Goal: Task Accomplishment & Management: Use online tool/utility

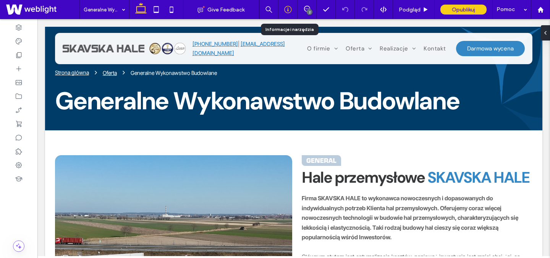
click at [283, 10] on div at bounding box center [288, 10] width 19 height 8
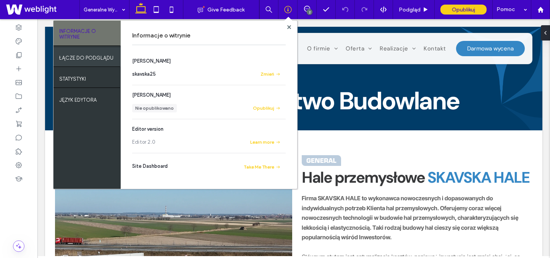
click at [88, 63] on div "ŁĄCZE DO PODGLĄDU" at bounding box center [86, 56] width 67 height 19
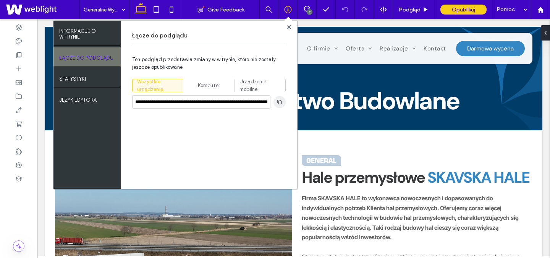
click at [281, 102] on icon "button" at bounding box center [280, 102] width 6 height 6
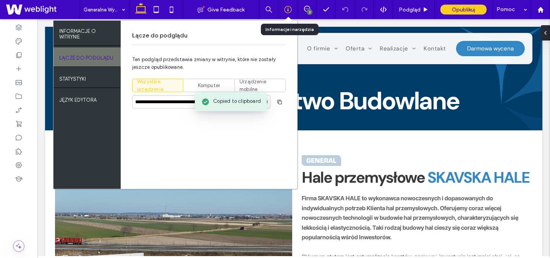
click at [286, 9] on icon at bounding box center [288, 10] width 8 height 8
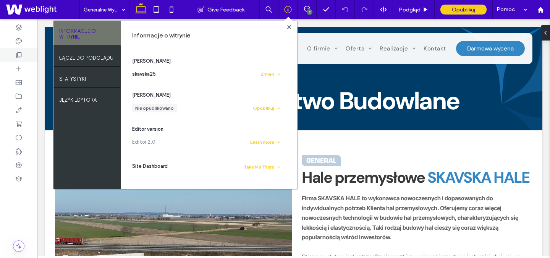
click at [17, 60] on div at bounding box center [18, 55] width 37 height 14
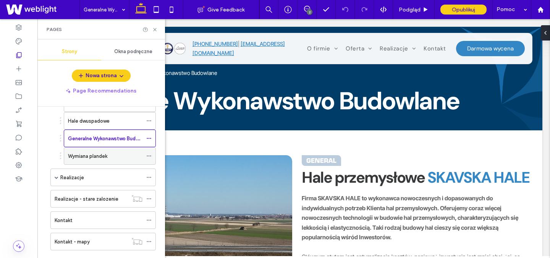
scroll to position [96, 0]
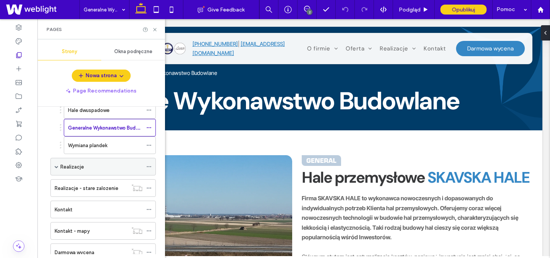
click at [60, 168] on label "Realizacje" at bounding box center [72, 166] width 24 height 13
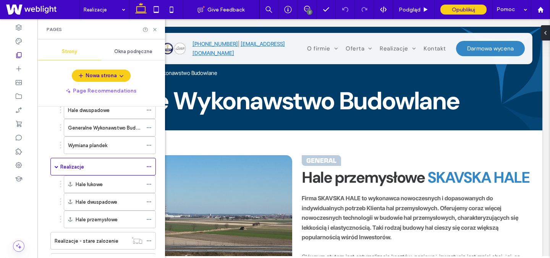
click at [76, 167] on div at bounding box center [275, 129] width 550 height 258
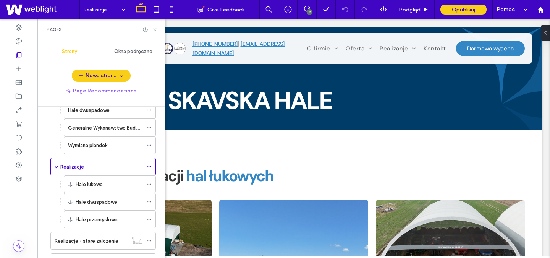
click at [157, 29] on icon at bounding box center [155, 30] width 6 height 6
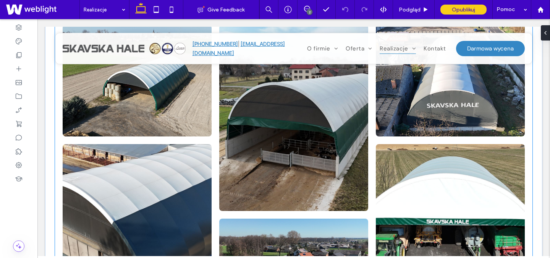
scroll to position [368, 0]
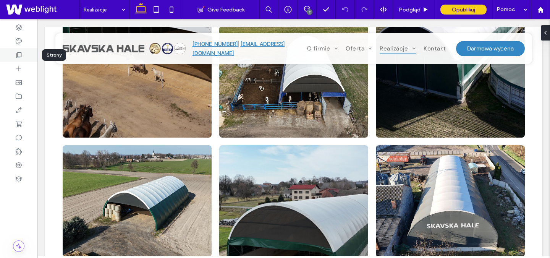
click at [17, 54] on icon at bounding box center [19, 55] width 8 height 8
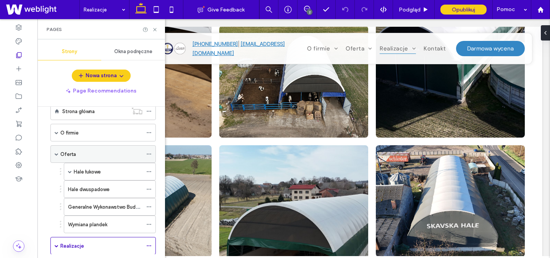
scroll to position [21, 0]
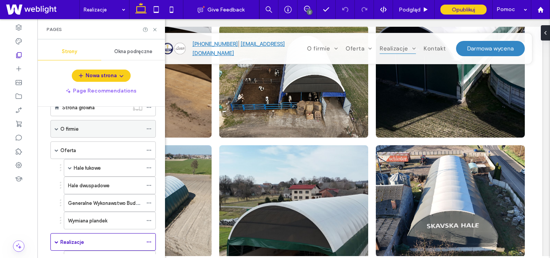
click at [57, 129] on span at bounding box center [57, 129] width 4 height 4
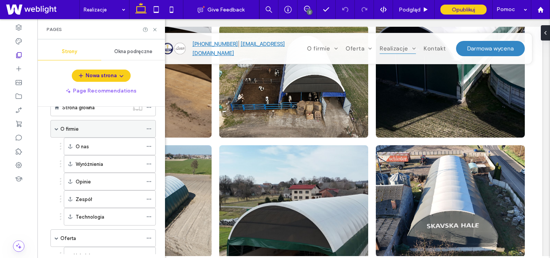
scroll to position [0, 0]
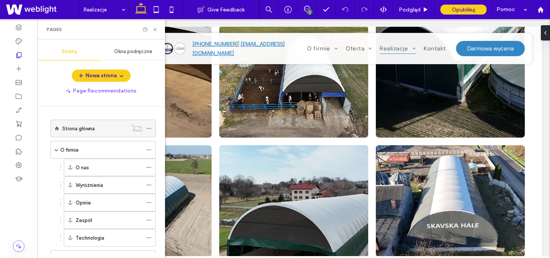
click at [84, 131] on label "Strona główna" at bounding box center [78, 128] width 32 height 13
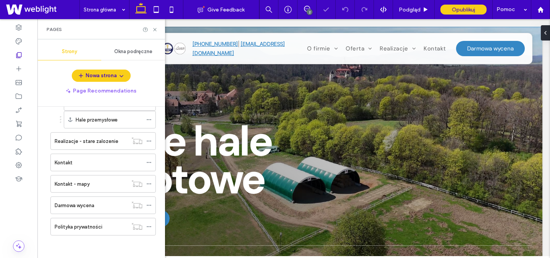
scroll to position [284, 0]
click at [155, 31] on icon at bounding box center [155, 30] width 6 height 6
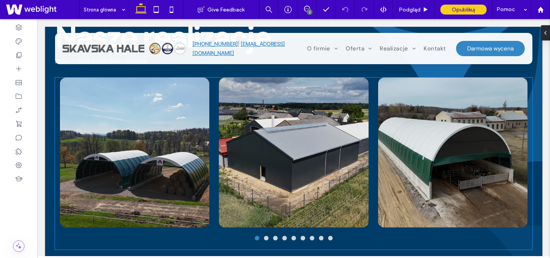
scroll to position [596, 0]
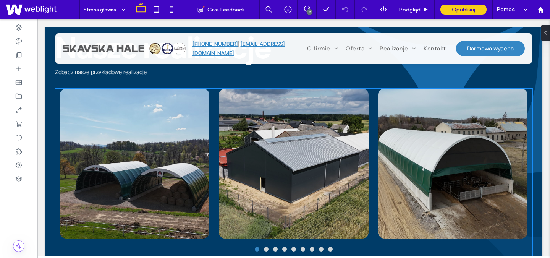
click at [168, 137] on div at bounding box center [135, 164] width 150 height 150
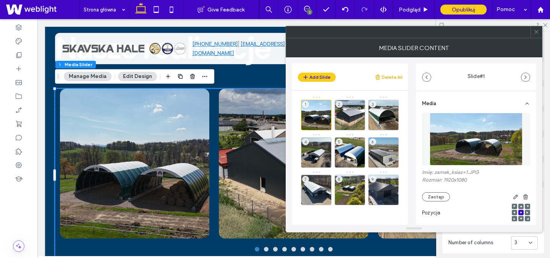
click at [393, 77] on button "Delete All" at bounding box center [389, 77] width 28 height 9
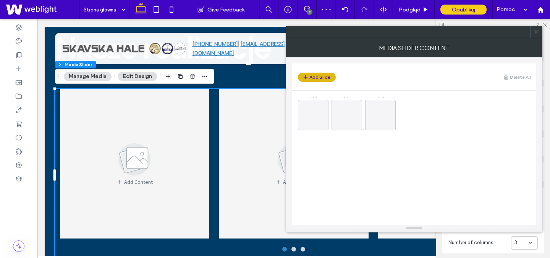
click at [313, 74] on button "Add Slide" at bounding box center [317, 77] width 38 height 9
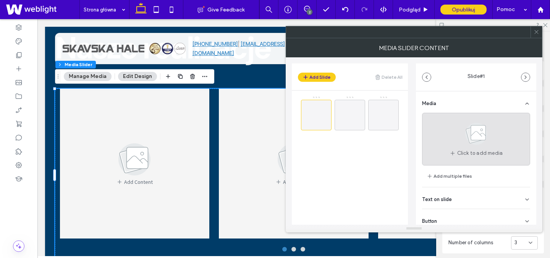
click at [468, 139] on use at bounding box center [476, 134] width 22 height 22
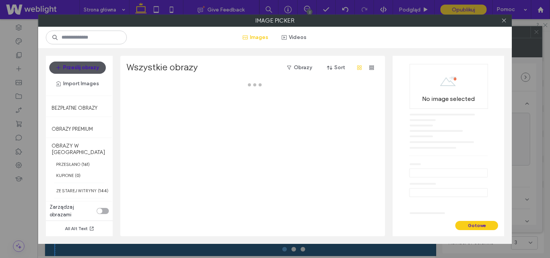
click at [88, 65] on button "Prześlij obrazy" at bounding box center [77, 68] width 57 height 12
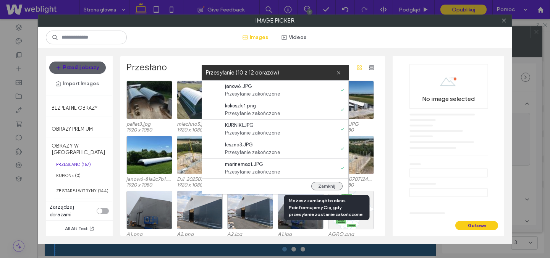
click at [323, 185] on button "Zamknij" at bounding box center [326, 186] width 31 height 8
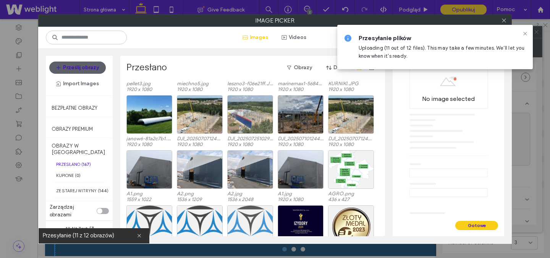
scroll to position [0, 0]
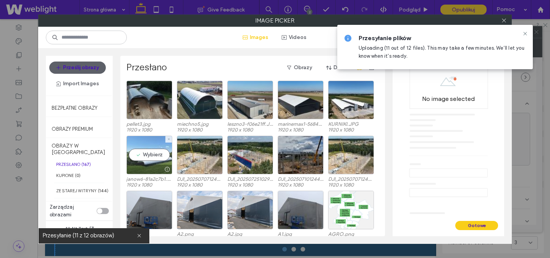
click at [156, 152] on div "Wybierz" at bounding box center [149, 155] width 46 height 39
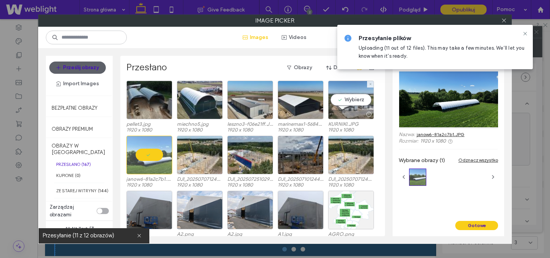
click at [343, 97] on div "Wybierz" at bounding box center [351, 100] width 46 height 39
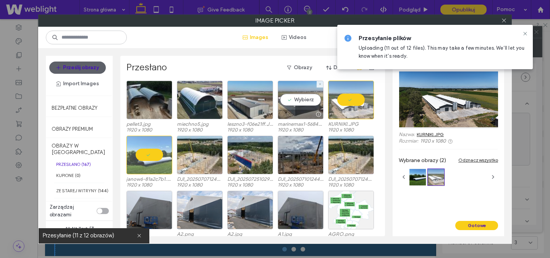
click at [297, 106] on div "Wybierz" at bounding box center [301, 100] width 46 height 39
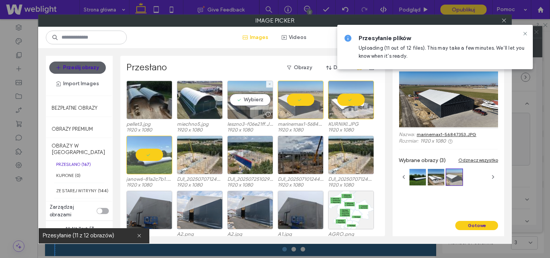
click at [257, 100] on div "Wybierz" at bounding box center [250, 100] width 46 height 39
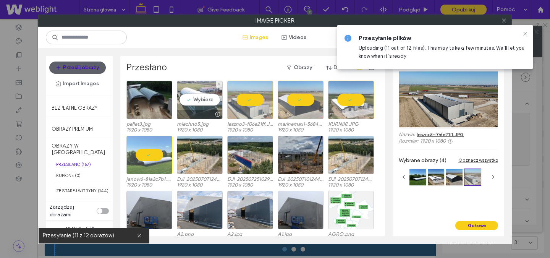
click at [209, 96] on div "Wybierz" at bounding box center [200, 100] width 46 height 39
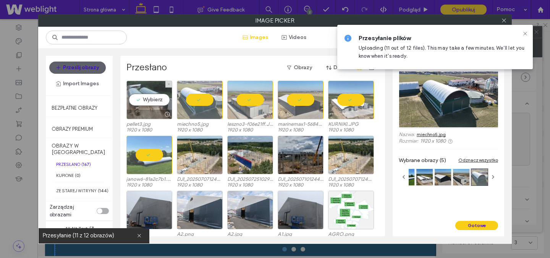
click at [170, 96] on div "Wybierz" at bounding box center [149, 100] width 46 height 39
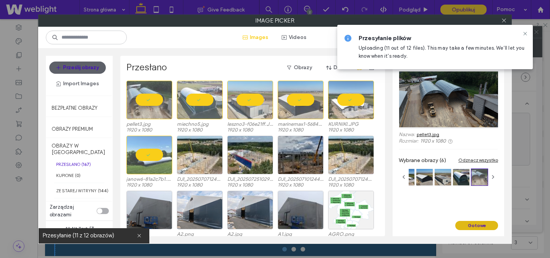
click at [475, 226] on button "Gotowe" at bounding box center [476, 225] width 43 height 9
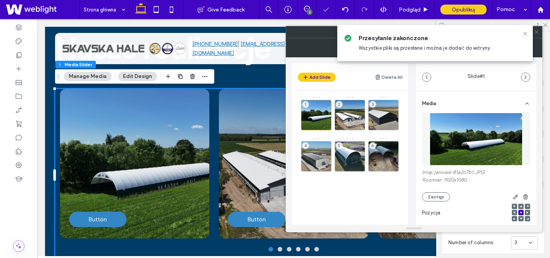
click at [374, 183] on div "1 2 3 4 5 6" at bounding box center [354, 158] width 107 height 125
click at [324, 80] on button "Add Slide" at bounding box center [317, 77] width 38 height 9
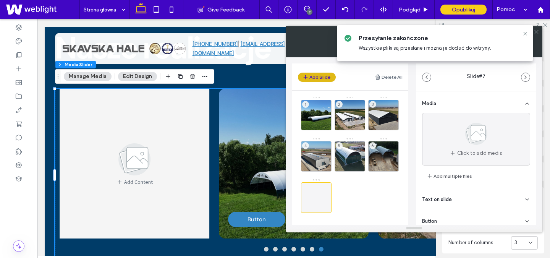
click at [318, 75] on button "Add Slide" at bounding box center [317, 77] width 38 height 9
click at [526, 33] on icon at bounding box center [525, 34] width 6 height 6
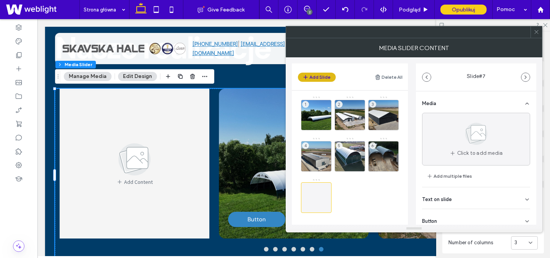
click at [321, 79] on button "Add Slide" at bounding box center [317, 77] width 38 height 9
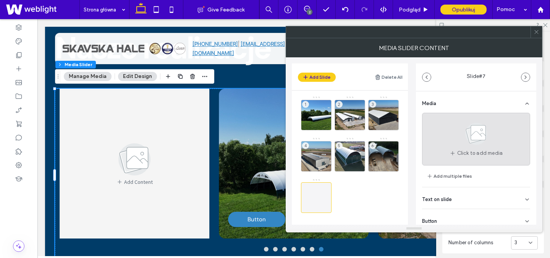
click at [463, 137] on icon at bounding box center [476, 133] width 38 height 25
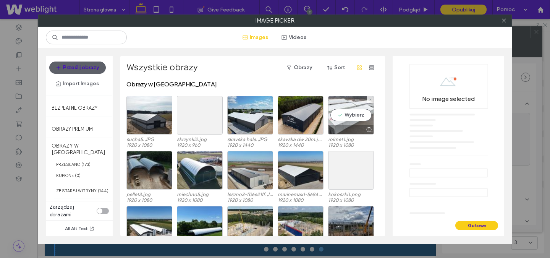
click at [344, 113] on div "Wybierz" at bounding box center [351, 115] width 46 height 39
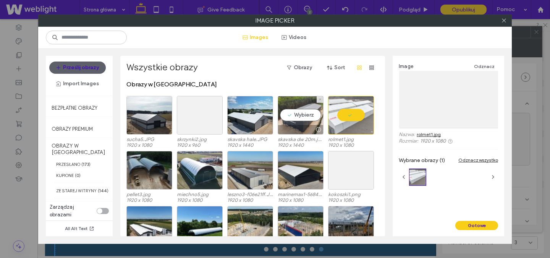
click at [304, 117] on div "Wybierz" at bounding box center [301, 115] width 46 height 39
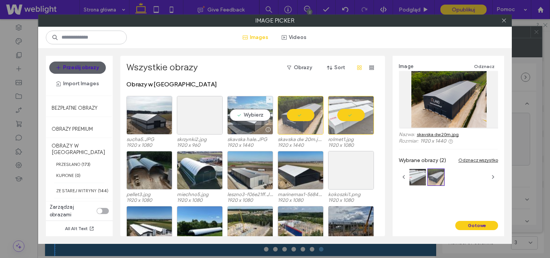
click at [254, 115] on div "Wybierz" at bounding box center [250, 115] width 46 height 39
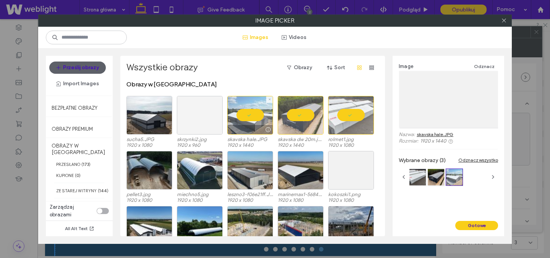
click at [205, 112] on div at bounding box center [200, 115] width 46 height 39
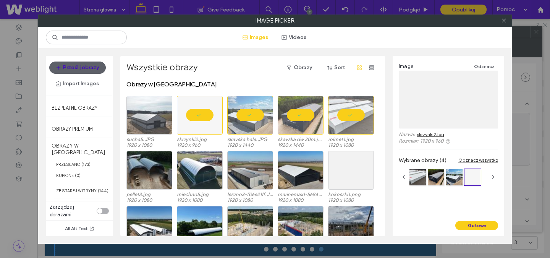
click at [157, 114] on div at bounding box center [149, 115] width 46 height 39
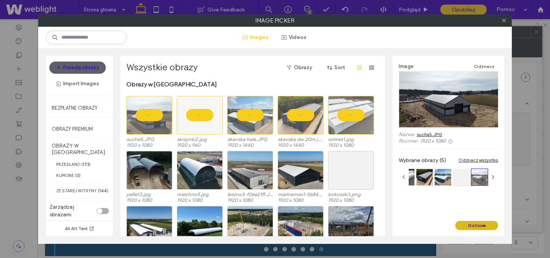
click at [486, 225] on button "Gotowe" at bounding box center [476, 225] width 43 height 9
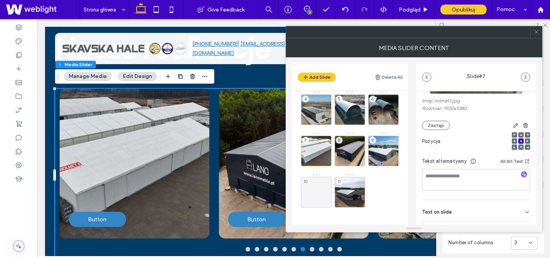
scroll to position [109, 0]
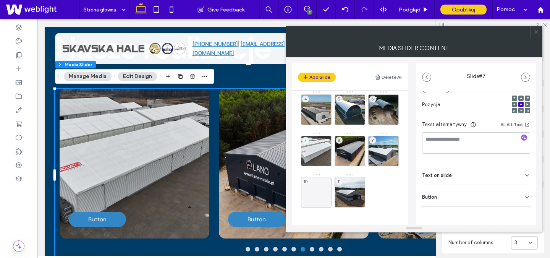
click at [456, 206] on div "Button" at bounding box center [476, 195] width 108 height 21
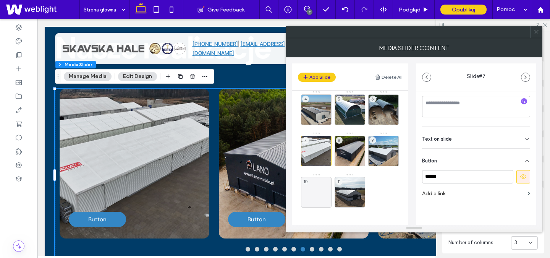
click at [520, 175] on use at bounding box center [523, 176] width 6 height 5
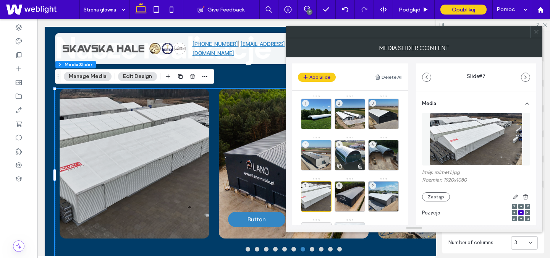
scroll to position [0, 0]
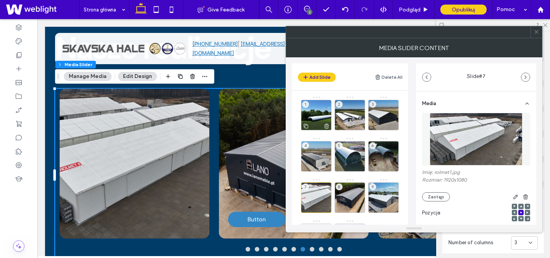
click at [315, 118] on div "1" at bounding box center [316, 115] width 31 height 31
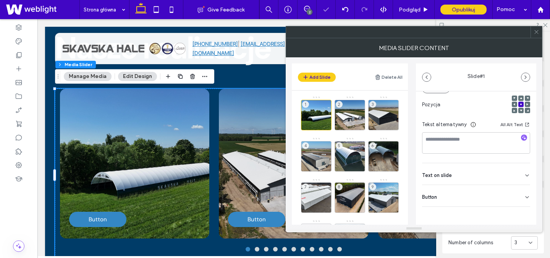
click at [450, 198] on div "Button" at bounding box center [476, 195] width 108 height 21
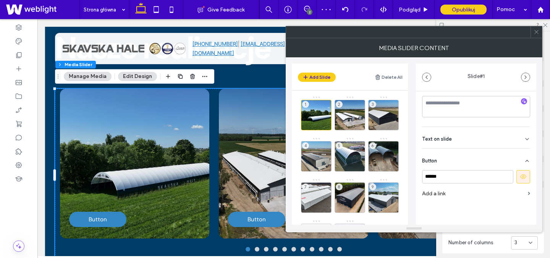
click at [520, 177] on icon at bounding box center [523, 176] width 7 height 7
click at [354, 113] on div "2" at bounding box center [350, 115] width 31 height 31
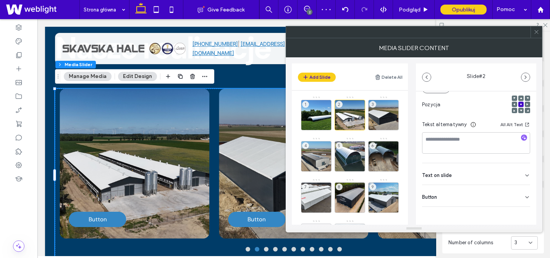
click at [506, 197] on div "Button" at bounding box center [476, 195] width 108 height 21
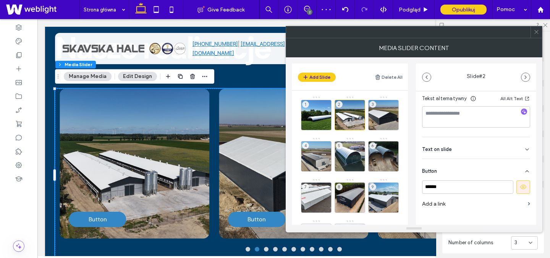
click at [520, 191] on button at bounding box center [524, 186] width 14 height 13
click at [383, 122] on div at bounding box center [384, 126] width 30 height 8
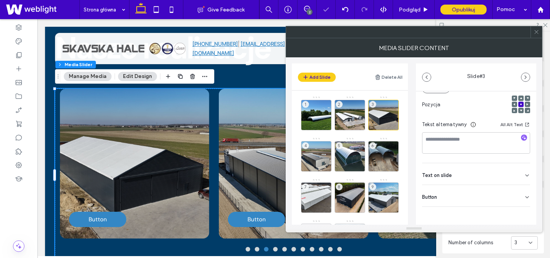
click at [453, 197] on div "Button" at bounding box center [476, 195] width 108 height 21
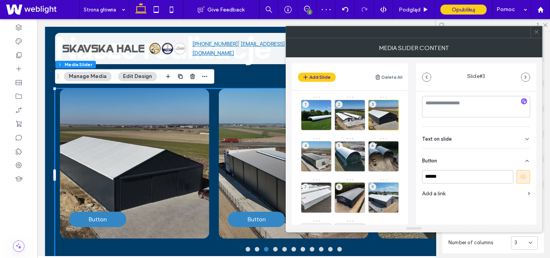
click at [520, 177] on icon at bounding box center [523, 176] width 7 height 7
click at [317, 147] on div "4" at bounding box center [316, 156] width 31 height 31
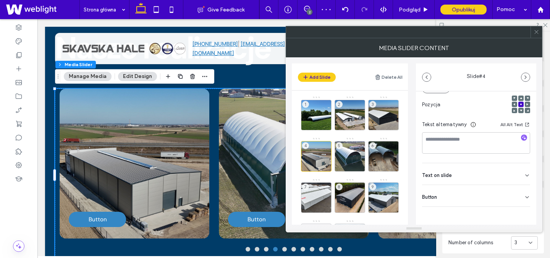
click at [490, 198] on div "Button" at bounding box center [476, 195] width 108 height 21
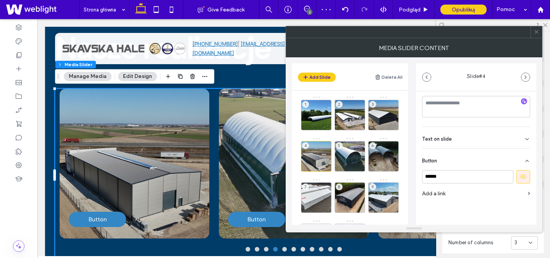
click at [520, 175] on icon at bounding box center [523, 176] width 7 height 7
click at [344, 149] on div "5" at bounding box center [350, 156] width 31 height 31
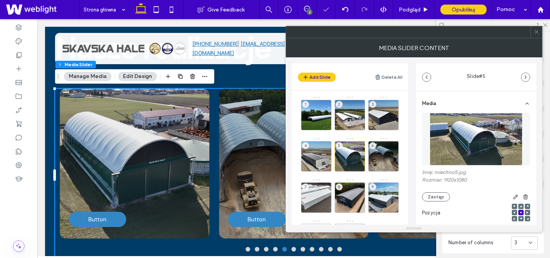
scroll to position [109, 0]
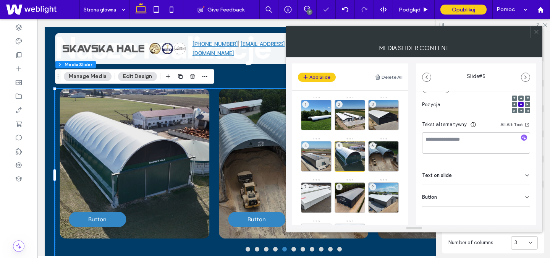
click at [472, 193] on div "Button" at bounding box center [476, 195] width 108 height 21
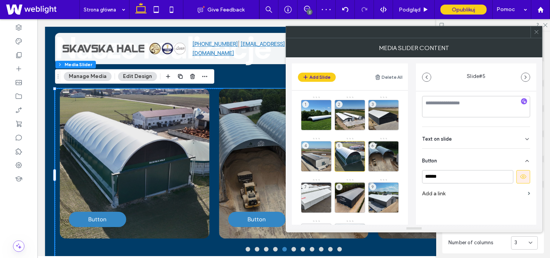
click at [520, 176] on use at bounding box center [523, 176] width 6 height 5
click at [377, 156] on div "6" at bounding box center [383, 156] width 31 height 31
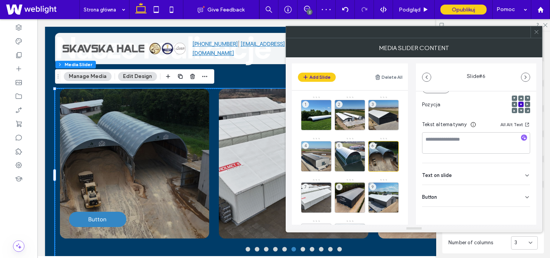
click at [517, 200] on div "Button" at bounding box center [476, 195] width 108 height 21
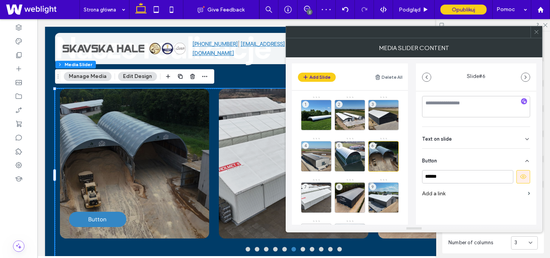
click at [520, 179] on icon at bounding box center [523, 176] width 7 height 7
click at [318, 194] on div "7" at bounding box center [316, 197] width 31 height 31
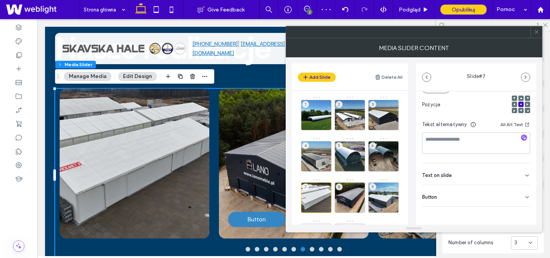
click at [516, 198] on div "Button" at bounding box center [476, 195] width 108 height 21
click at [520, 214] on icon at bounding box center [523, 212] width 7 height 7
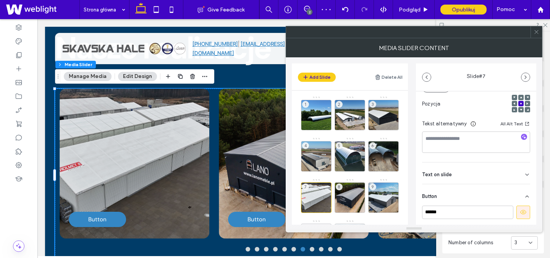
click at [520, 214] on use at bounding box center [523, 212] width 6 height 5
click at [355, 191] on div "8" at bounding box center [350, 197] width 31 height 31
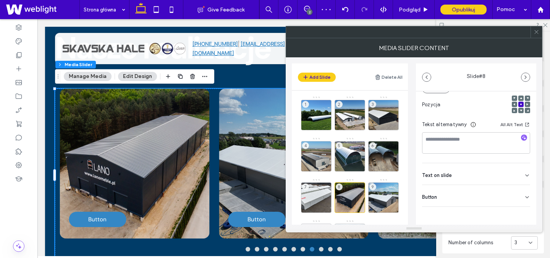
click at [465, 198] on div "Button" at bounding box center [476, 195] width 108 height 21
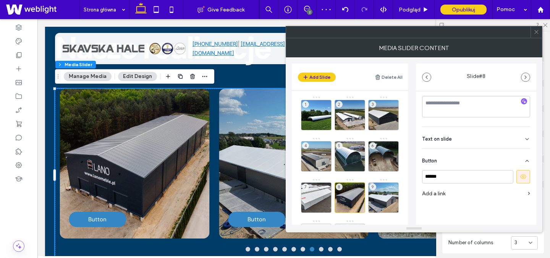
scroll to position [145, 0]
click at [520, 173] on icon at bounding box center [523, 176] width 7 height 7
click at [385, 200] on div "9" at bounding box center [383, 197] width 31 height 31
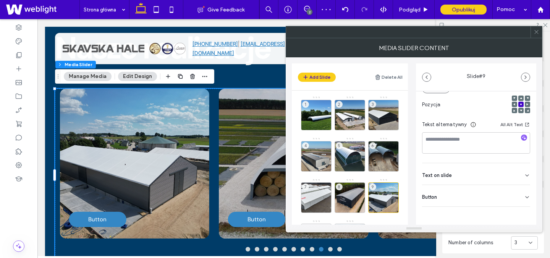
click at [514, 196] on div "Button" at bounding box center [476, 195] width 108 height 21
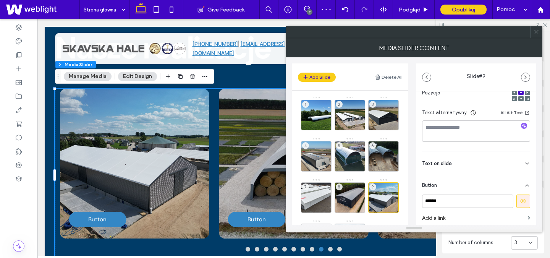
scroll to position [122, 0]
click at [517, 205] on button at bounding box center [524, 199] width 14 height 13
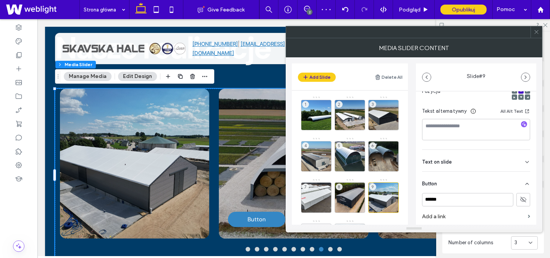
click at [534, 30] on icon at bounding box center [537, 32] width 6 height 6
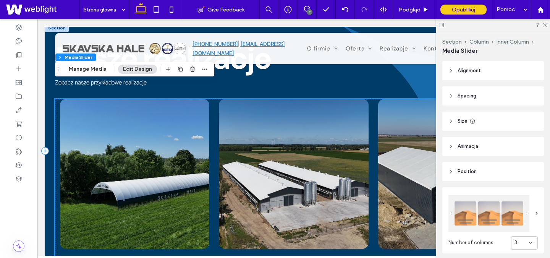
scroll to position [606, 0]
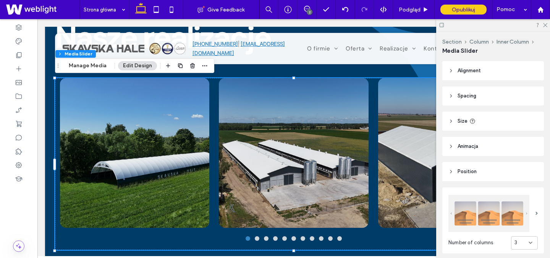
click at [257, 242] on div "Button Button Button Button" at bounding box center [294, 164] width 478 height 172
click at [258, 240] on button "go to slide 2" at bounding box center [257, 238] width 5 height 5
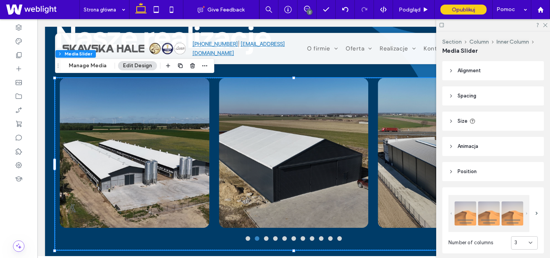
click at [267, 240] on button "go to slide 3" at bounding box center [266, 238] width 5 height 5
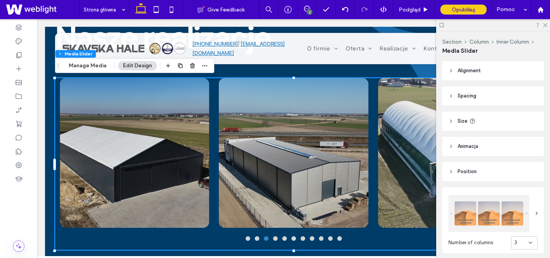
click at [275, 239] on button "go to slide 4" at bounding box center [275, 238] width 5 height 5
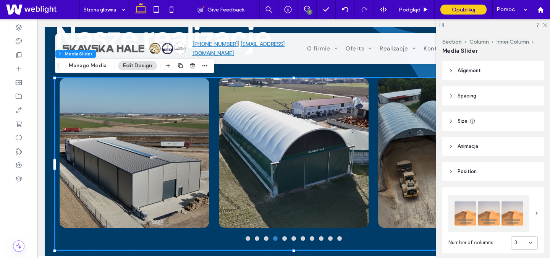
click at [284, 240] on button "go to slide 5" at bounding box center [284, 238] width 5 height 5
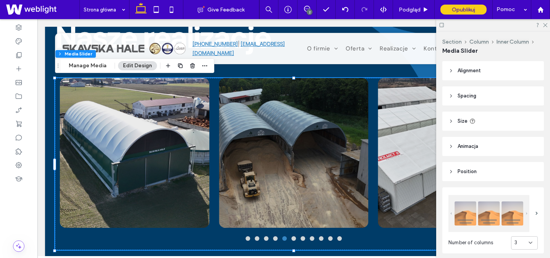
click at [294, 240] on button "go to slide 6" at bounding box center [294, 238] width 5 height 5
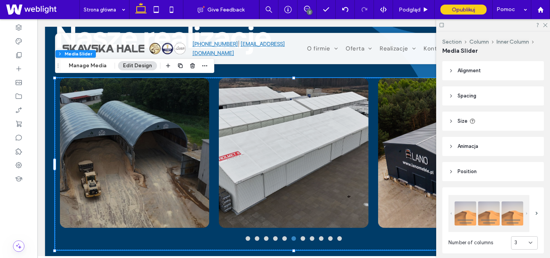
click at [306, 240] on div at bounding box center [294, 238] width 478 height 5
click at [304, 240] on button "go to slide 7" at bounding box center [303, 238] width 5 height 5
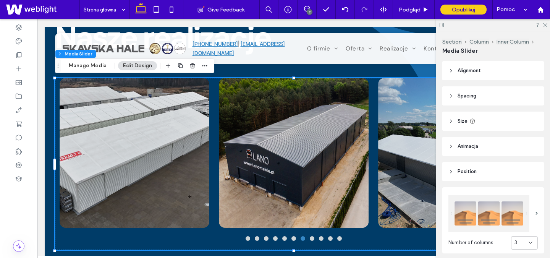
click at [312, 240] on button "go to slide 8" at bounding box center [312, 238] width 5 height 5
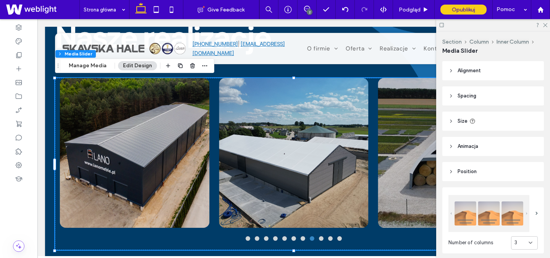
click at [325, 238] on div at bounding box center [294, 238] width 478 height 5
click at [331, 239] on button "go to slide 10" at bounding box center [330, 238] width 5 height 5
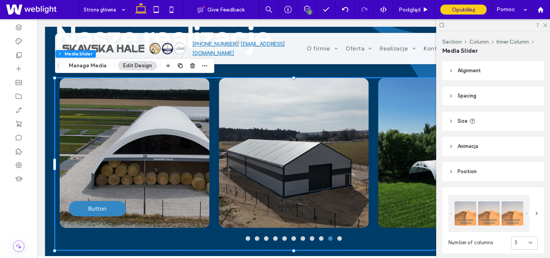
click at [341, 239] on button "go to slide 11" at bounding box center [339, 238] width 5 height 5
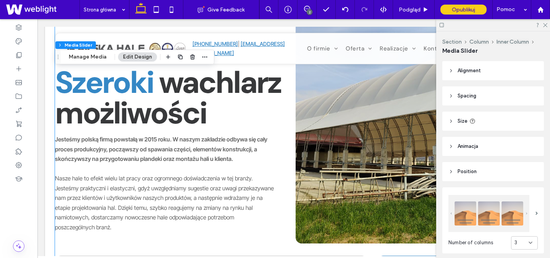
scroll to position [953, 0]
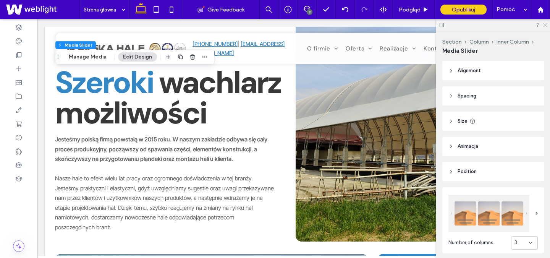
click at [544, 25] on icon at bounding box center [545, 24] width 5 height 5
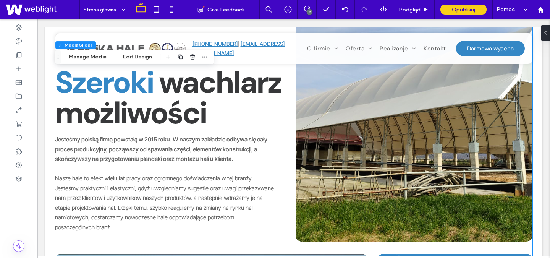
click at [429, 138] on div at bounding box center [414, 89] width 237 height 306
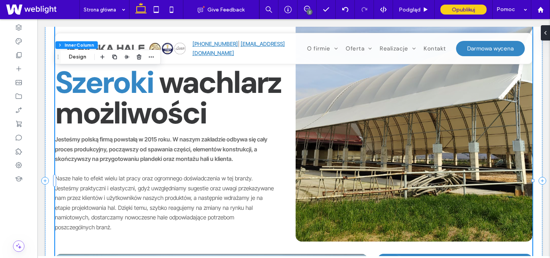
click at [429, 138] on div at bounding box center [414, 89] width 237 height 306
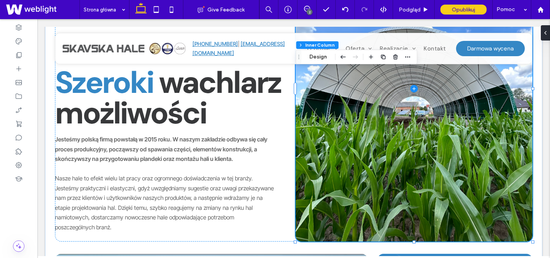
click at [429, 138] on span at bounding box center [414, 89] width 237 height 306
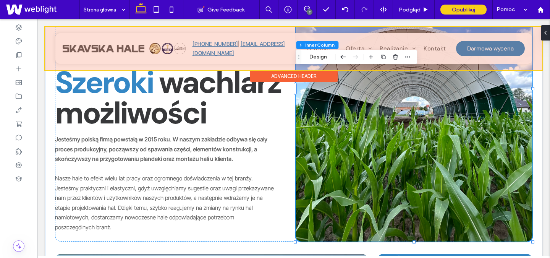
click at [326, 71] on div "Advanced Header" at bounding box center [293, 76] width 87 height 12
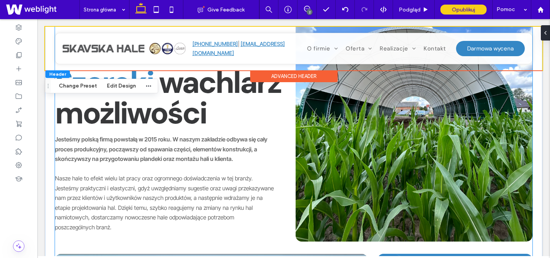
click at [358, 104] on div at bounding box center [414, 89] width 237 height 306
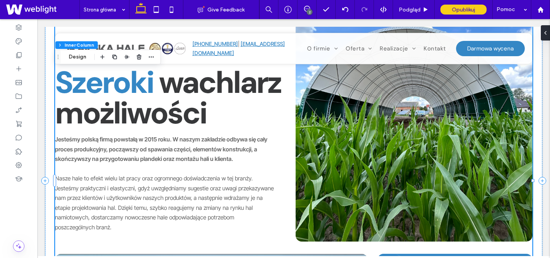
click at [358, 104] on div at bounding box center [414, 89] width 237 height 306
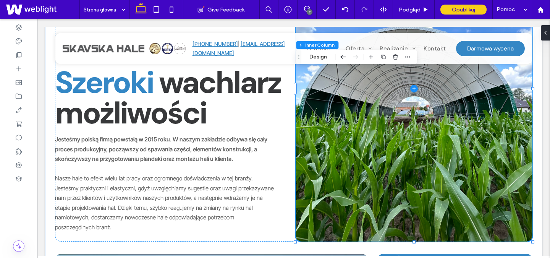
click at [362, 113] on span at bounding box center [414, 89] width 237 height 306
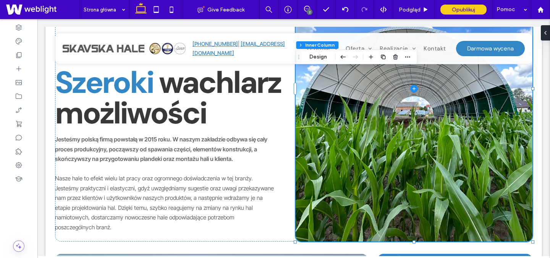
click at [362, 113] on span at bounding box center [414, 89] width 237 height 306
click at [316, 56] on button "Design" at bounding box center [319, 56] width 28 height 9
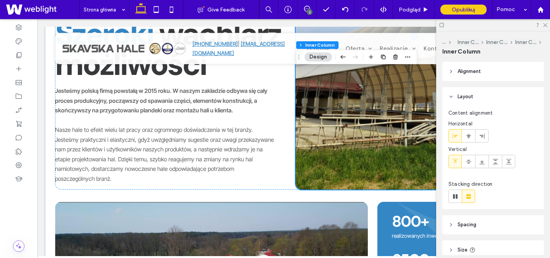
scroll to position [1005, 0]
click at [378, 144] on span at bounding box center [414, 37] width 237 height 306
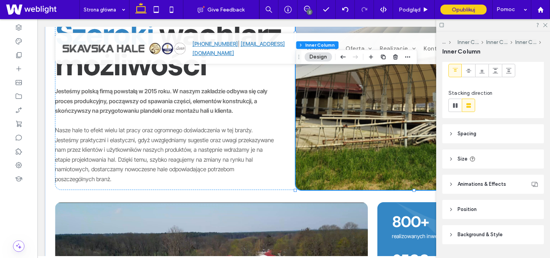
scroll to position [111, 0]
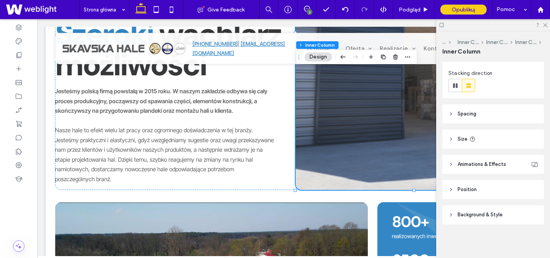
click at [456, 165] on header "Animations & Effects" at bounding box center [493, 164] width 102 height 19
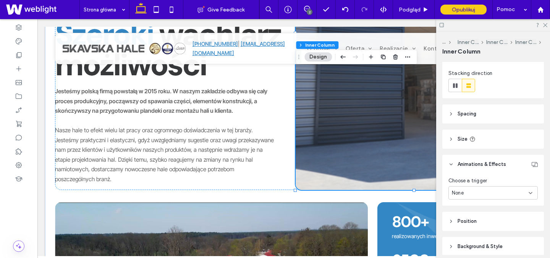
scroll to position [143, 0]
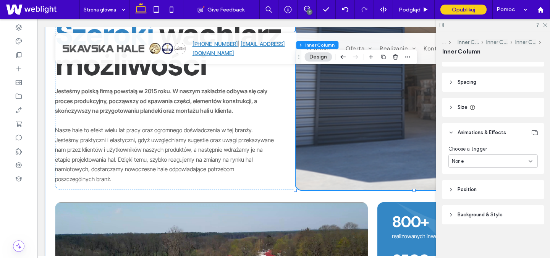
click at [455, 216] on header "Background & Style" at bounding box center [493, 214] width 102 height 19
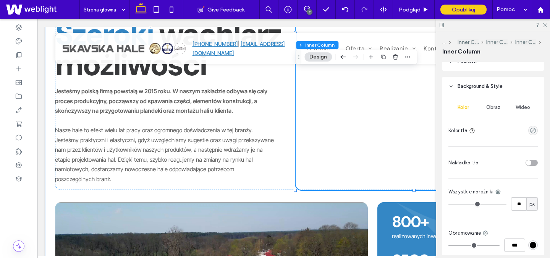
scroll to position [284, 0]
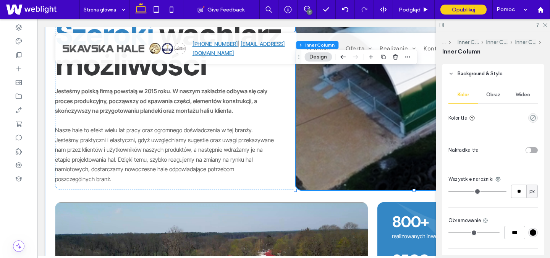
click at [488, 96] on span "Obraz" at bounding box center [493, 95] width 14 height 6
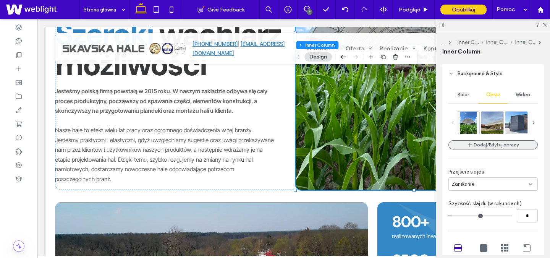
click at [485, 146] on button "Dodaj/Edytuj obrazy" at bounding box center [493, 144] width 89 height 9
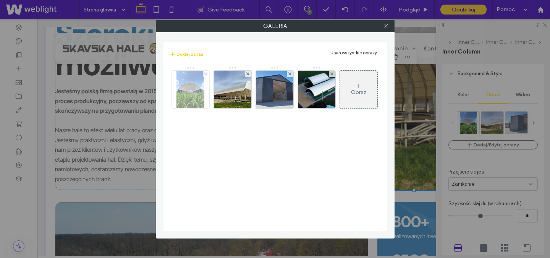
click at [204, 74] on icon at bounding box center [205, 73] width 3 height 3
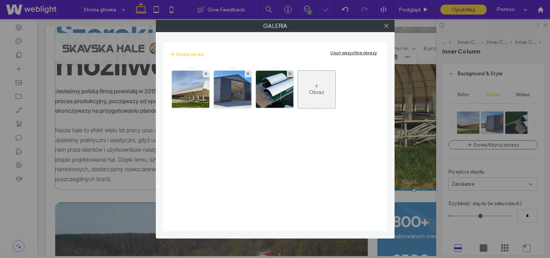
click at [355, 51] on div "Usuń wszystkie obrazy" at bounding box center [354, 53] width 47 height 6
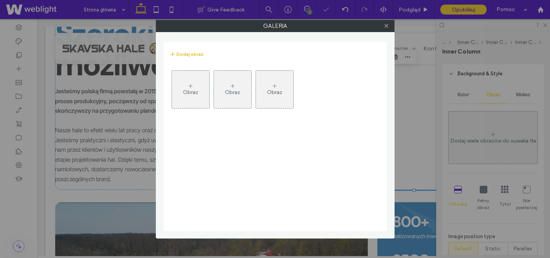
click at [183, 55] on button "Dodaj obraz" at bounding box center [187, 54] width 34 height 9
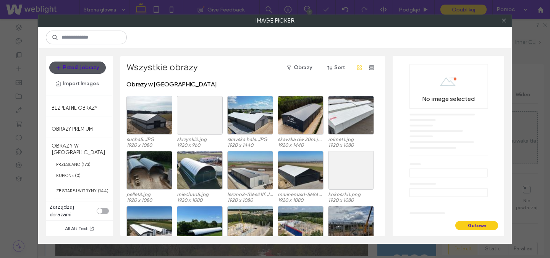
click at [67, 69] on button "Prześlij obrazy" at bounding box center [77, 68] width 57 height 12
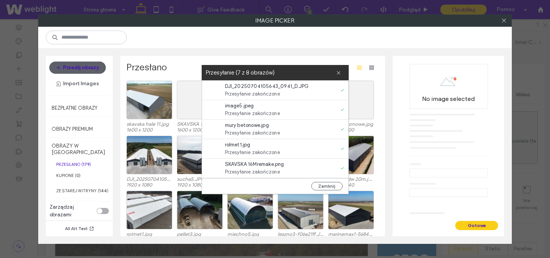
scroll to position [58, 0]
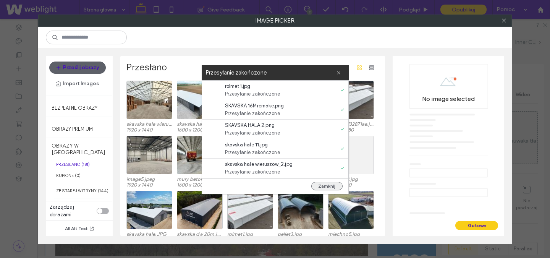
click at [327, 188] on button "Zamknij" at bounding box center [326, 186] width 31 height 8
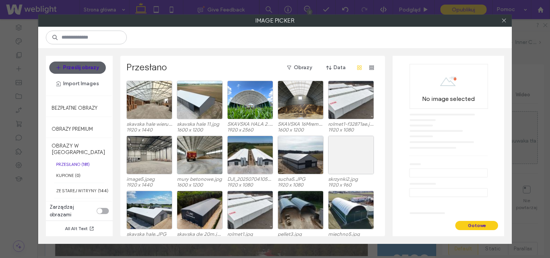
scroll to position [0, 0]
click at [145, 98] on div "Wybierz" at bounding box center [149, 100] width 46 height 39
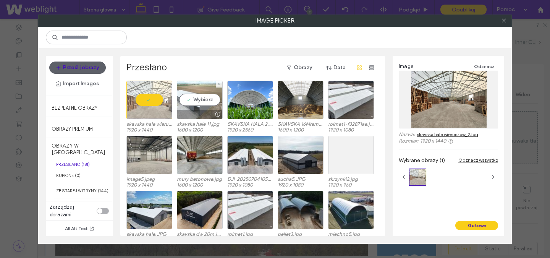
click at [189, 102] on div "Wybierz" at bounding box center [200, 100] width 46 height 39
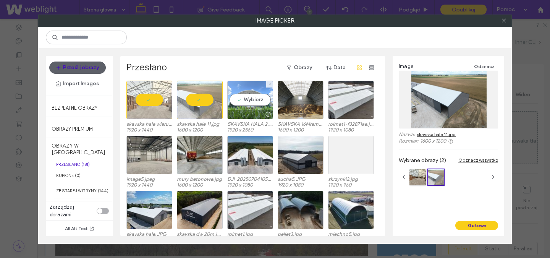
click at [250, 104] on div "Wybierz" at bounding box center [250, 100] width 46 height 39
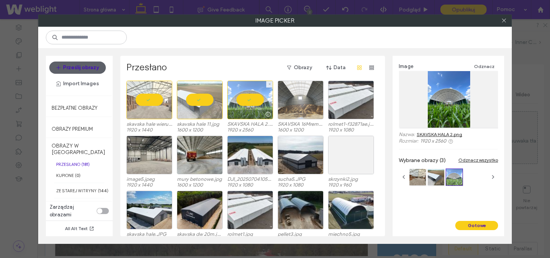
click at [286, 100] on div at bounding box center [301, 100] width 46 height 39
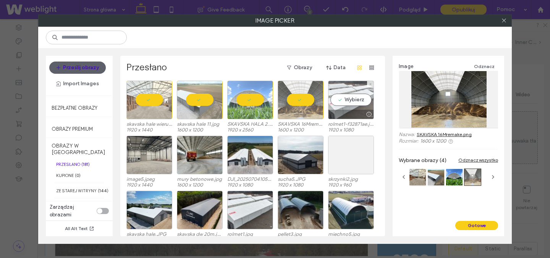
click at [342, 102] on div "Wybierz" at bounding box center [351, 100] width 46 height 39
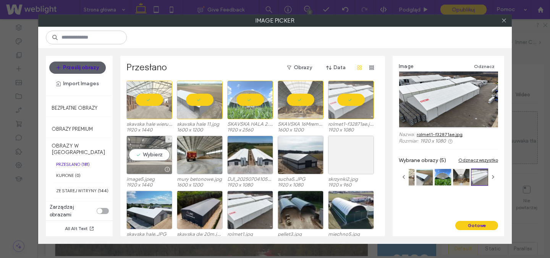
click at [159, 154] on div "Wybierz" at bounding box center [149, 155] width 46 height 39
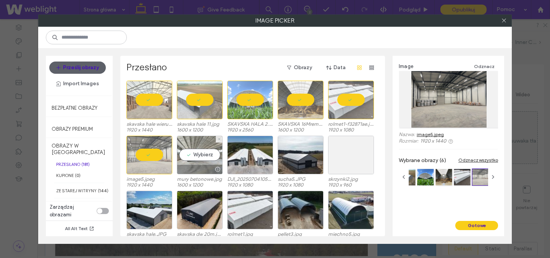
click at [190, 157] on div "Wybierz" at bounding box center [200, 155] width 46 height 39
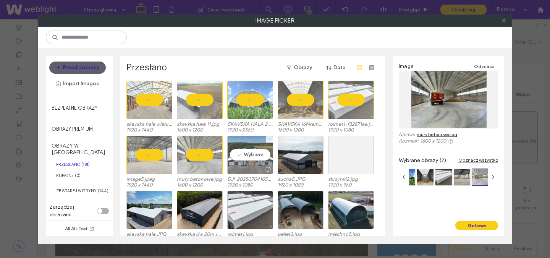
click at [250, 166] on div at bounding box center [250, 169] width 45 height 9
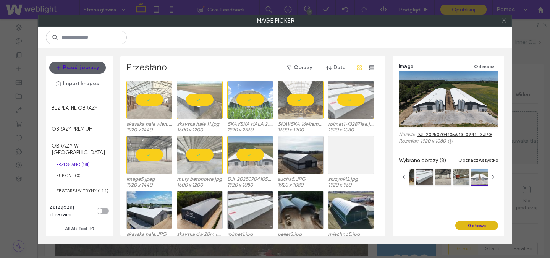
click at [467, 227] on button "Gotowe" at bounding box center [476, 225] width 43 height 9
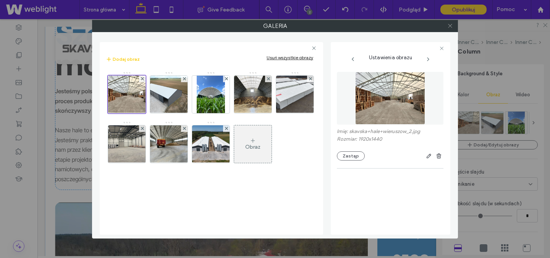
click at [451, 26] on icon at bounding box center [450, 26] width 6 height 6
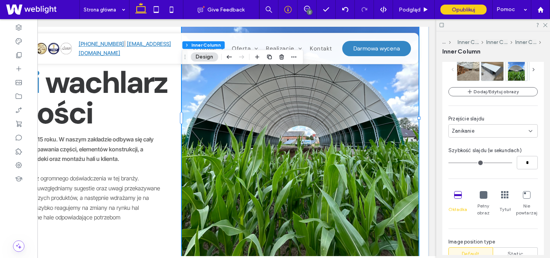
scroll to position [331, 0]
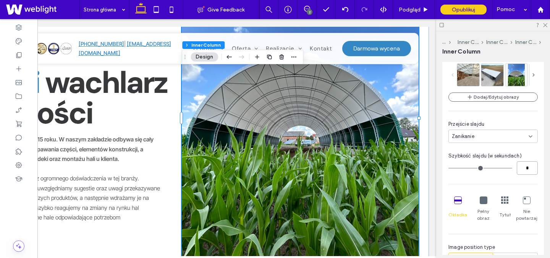
click at [529, 167] on input "*" at bounding box center [527, 167] width 21 height 13
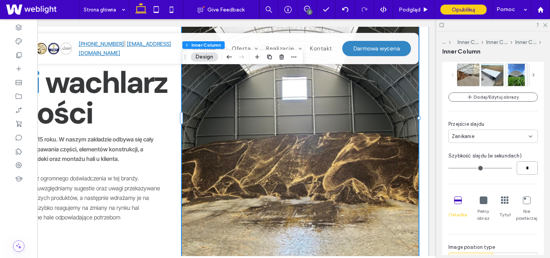
type input "*"
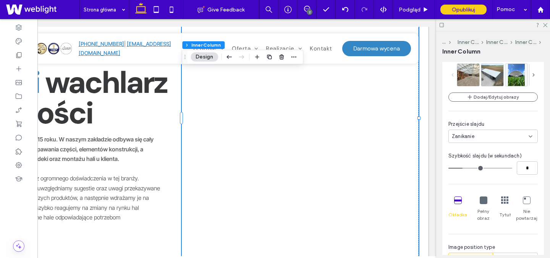
scroll to position [343, 0]
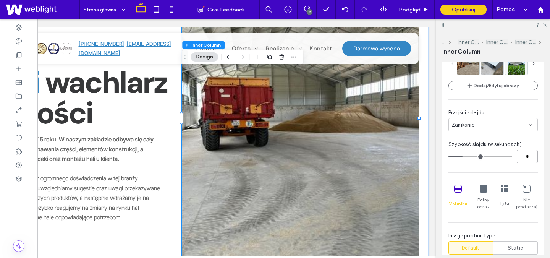
type input "*"
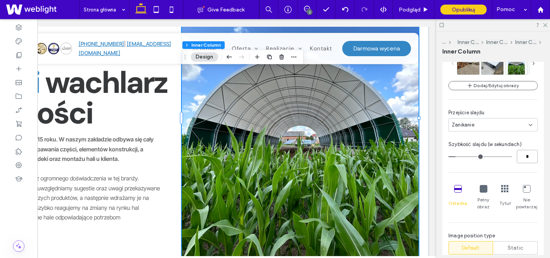
type input "*"
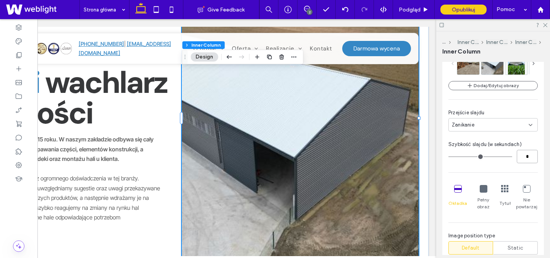
click at [531, 156] on input "*" at bounding box center [527, 156] width 21 height 13
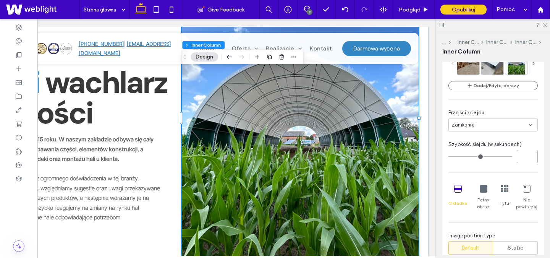
type input "*"
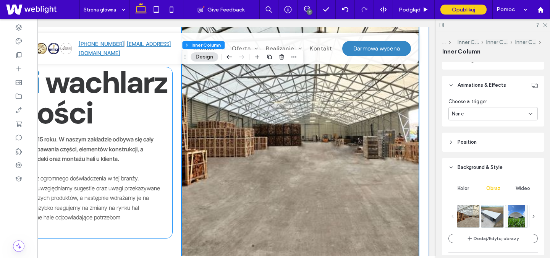
scroll to position [909, 0]
